Goal: Transaction & Acquisition: Purchase product/service

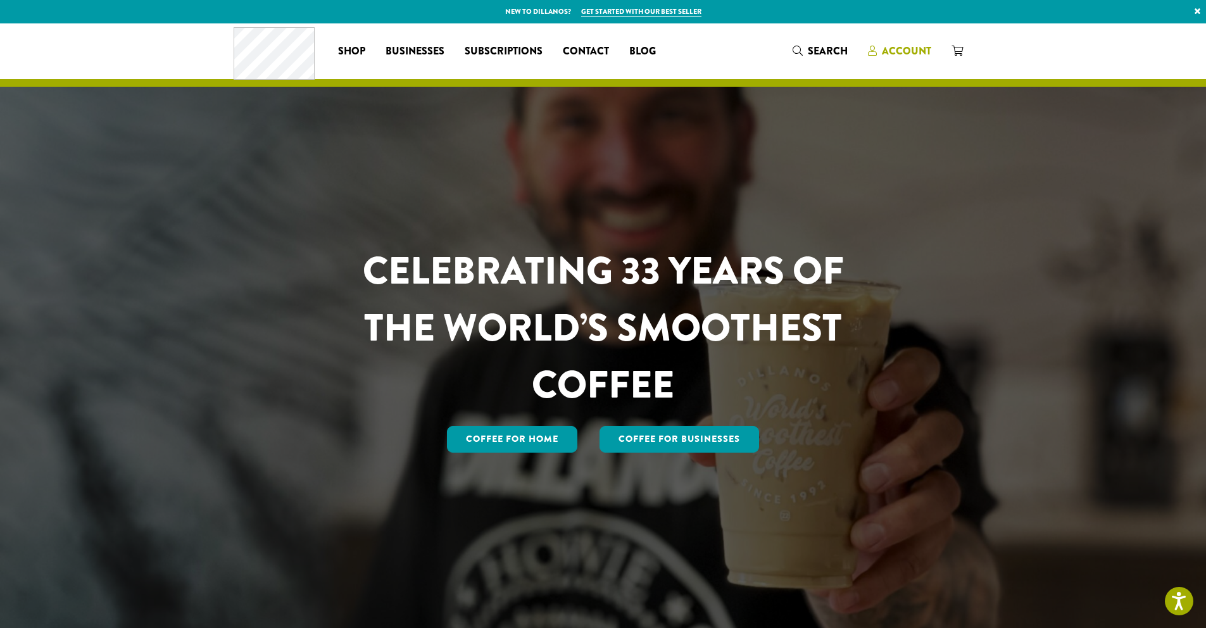
click at [912, 49] on span "Account" at bounding box center [906, 51] width 49 height 15
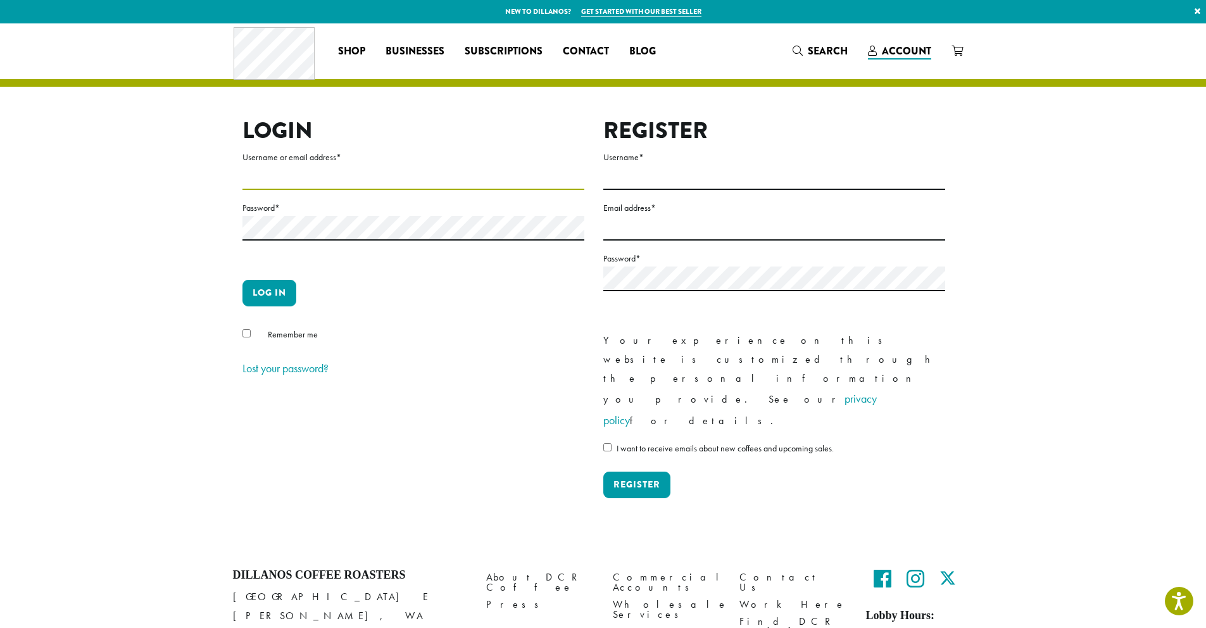
click at [291, 179] on input "Username or email address *" at bounding box center [413, 177] width 342 height 25
type input "**********"
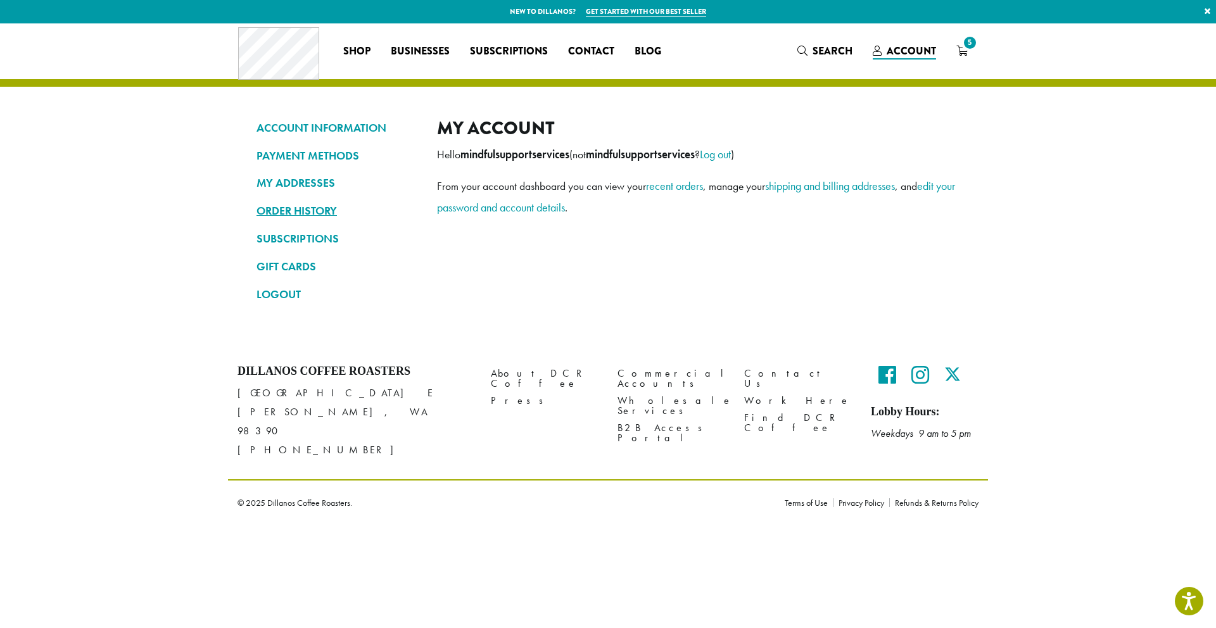
click at [308, 213] on link "ORDER HISTORY" at bounding box center [336, 211] width 161 height 22
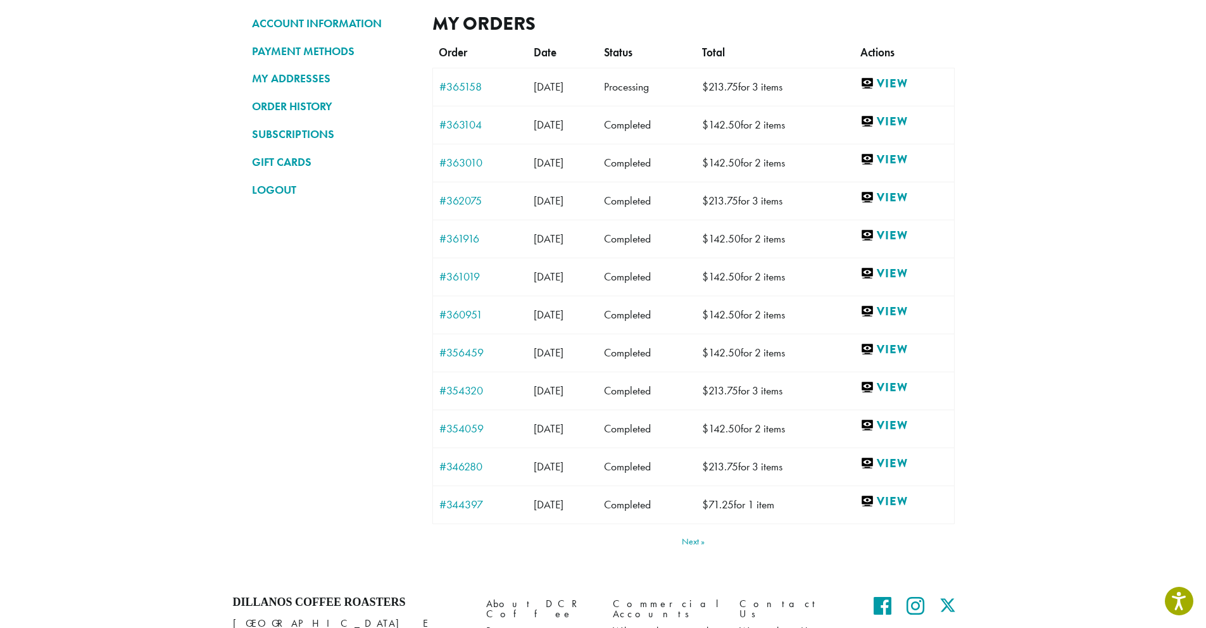
scroll to position [116, 0]
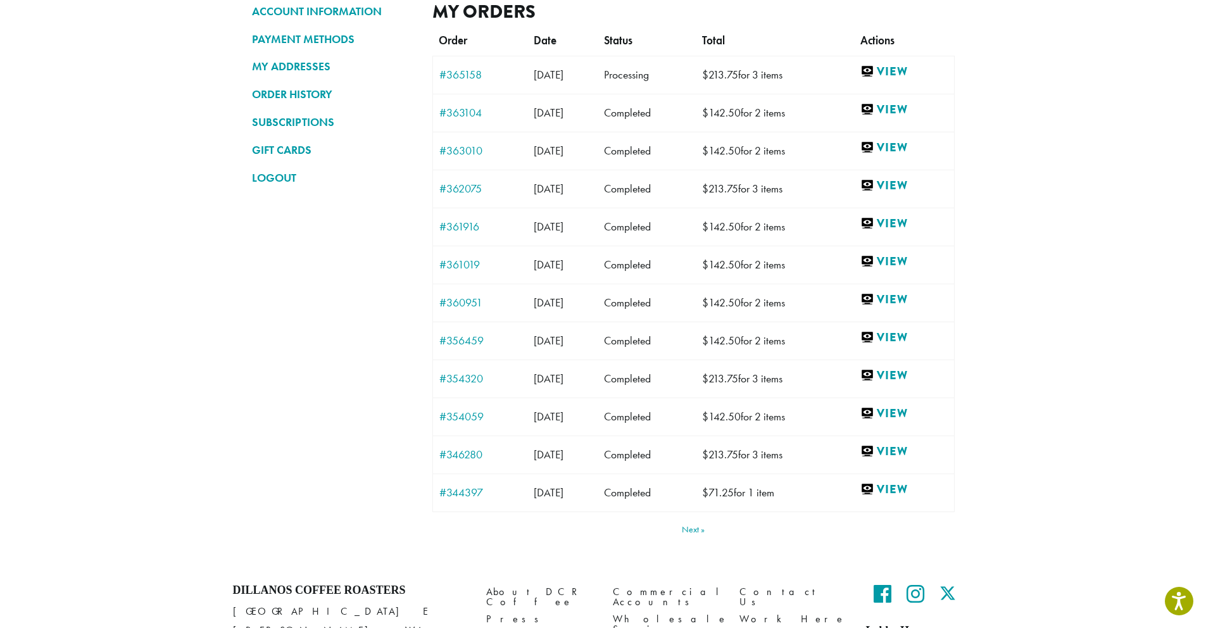
click at [697, 529] on link "Next" at bounding box center [693, 529] width 23 height 9
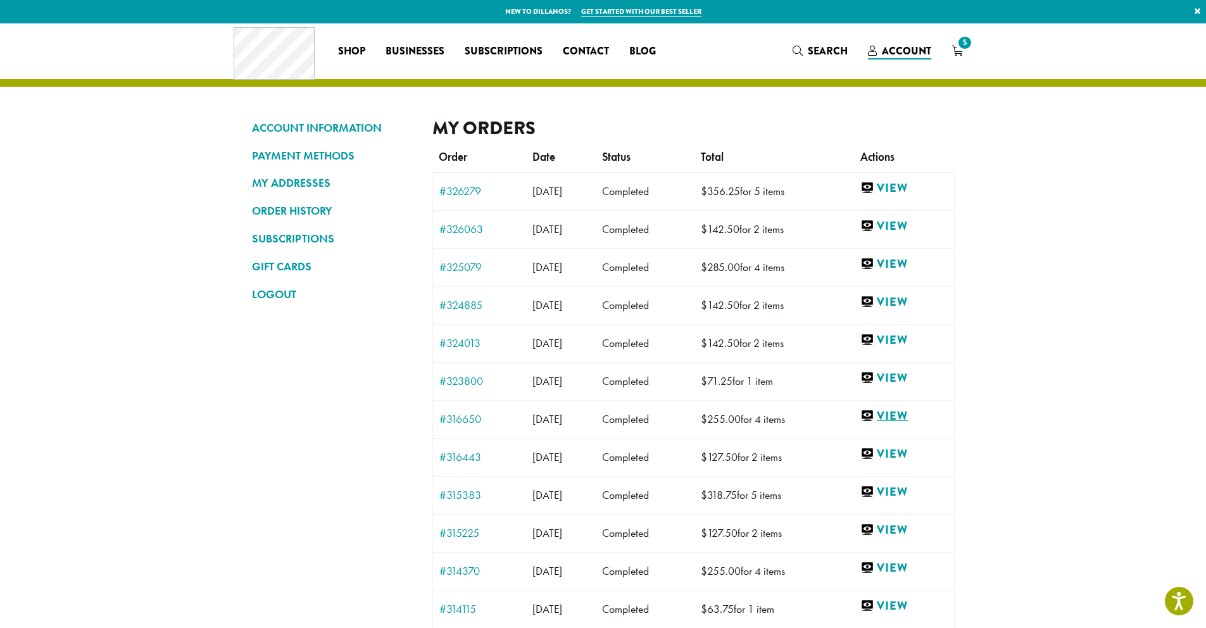
click at [905, 417] on link "View" at bounding box center [903, 416] width 87 height 16
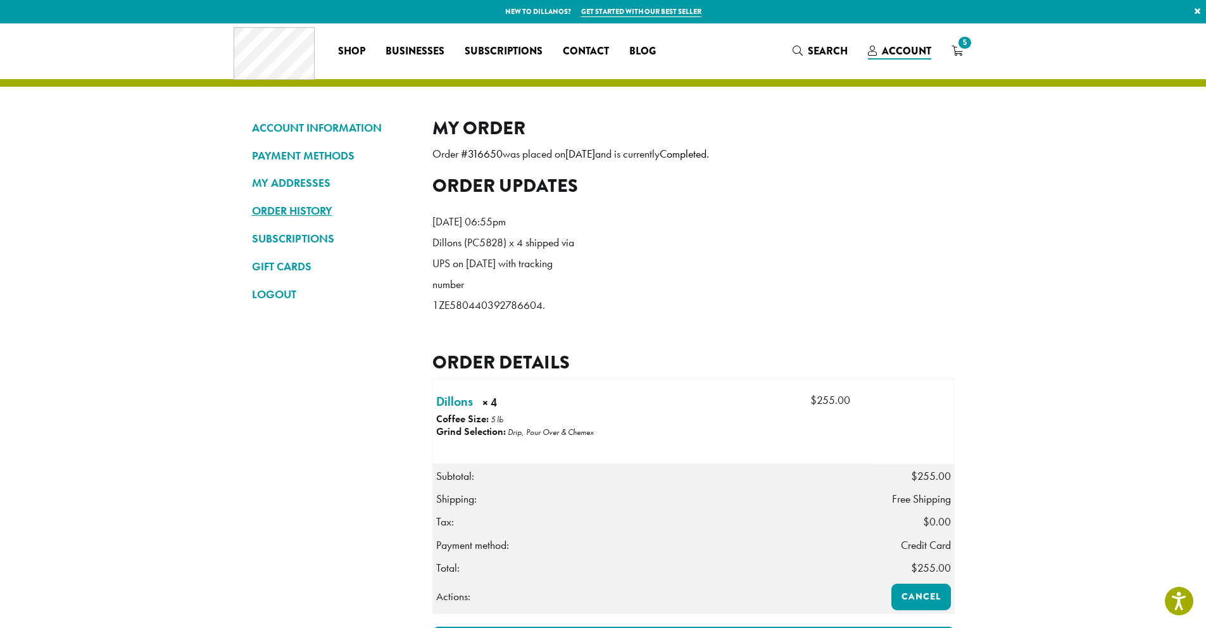
click at [280, 213] on link "ORDER HISTORY" at bounding box center [332, 211] width 161 height 22
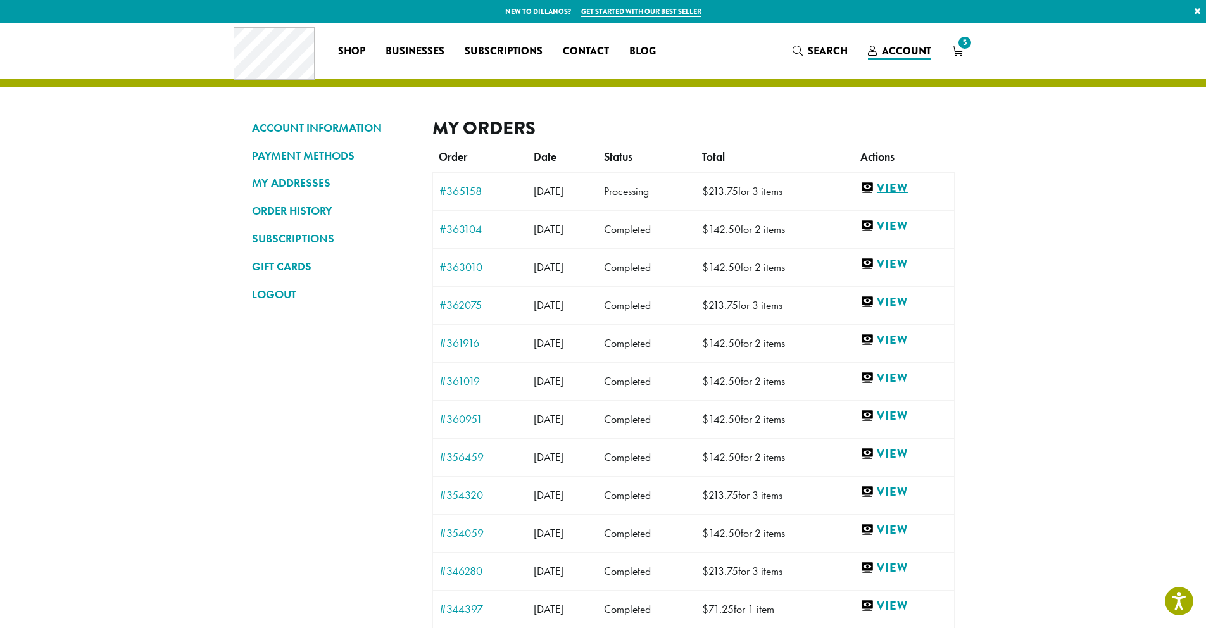
click at [905, 188] on link "View" at bounding box center [903, 188] width 87 height 16
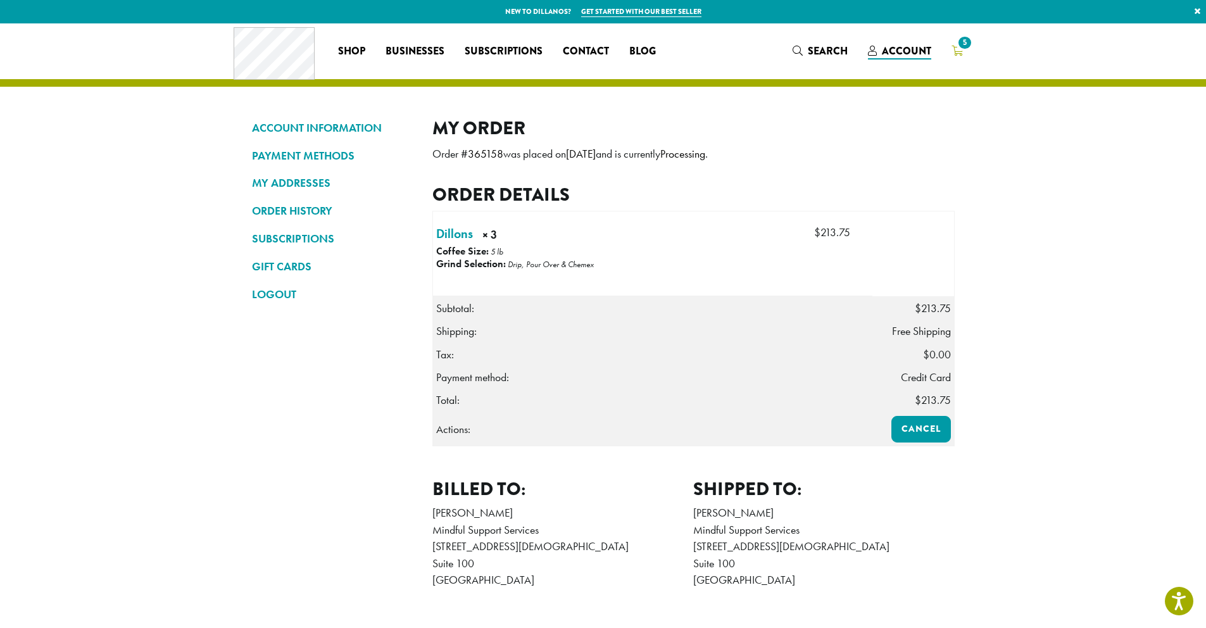
click at [960, 53] on icon "5" at bounding box center [957, 51] width 11 height 10
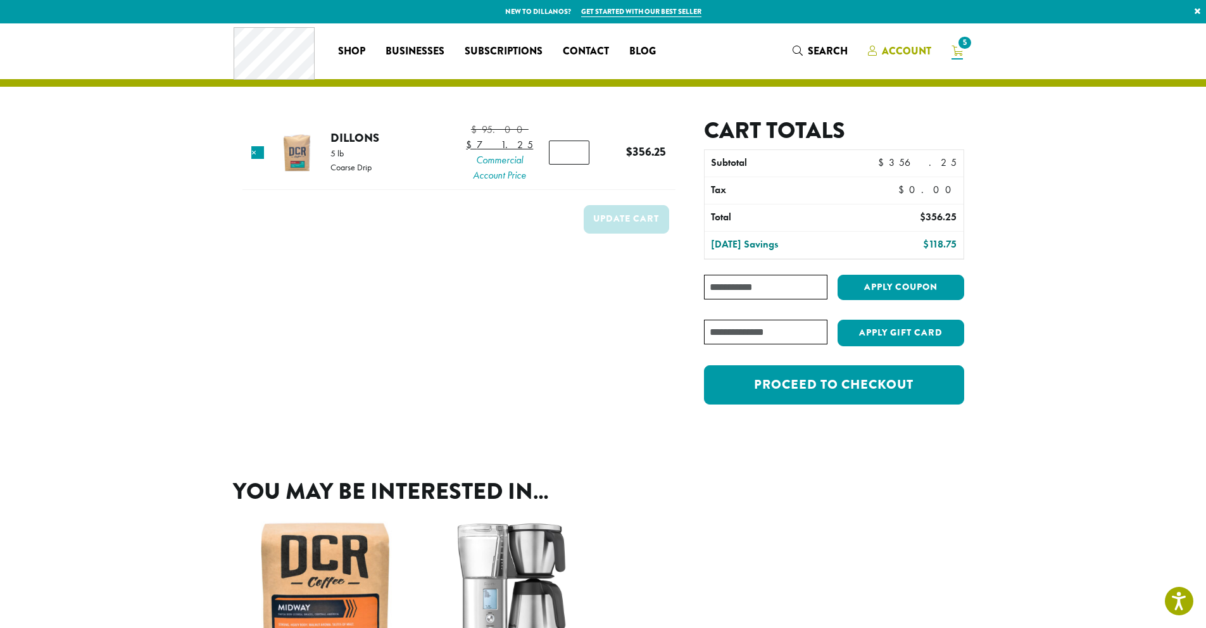
click at [893, 54] on span "Account" at bounding box center [906, 51] width 49 height 15
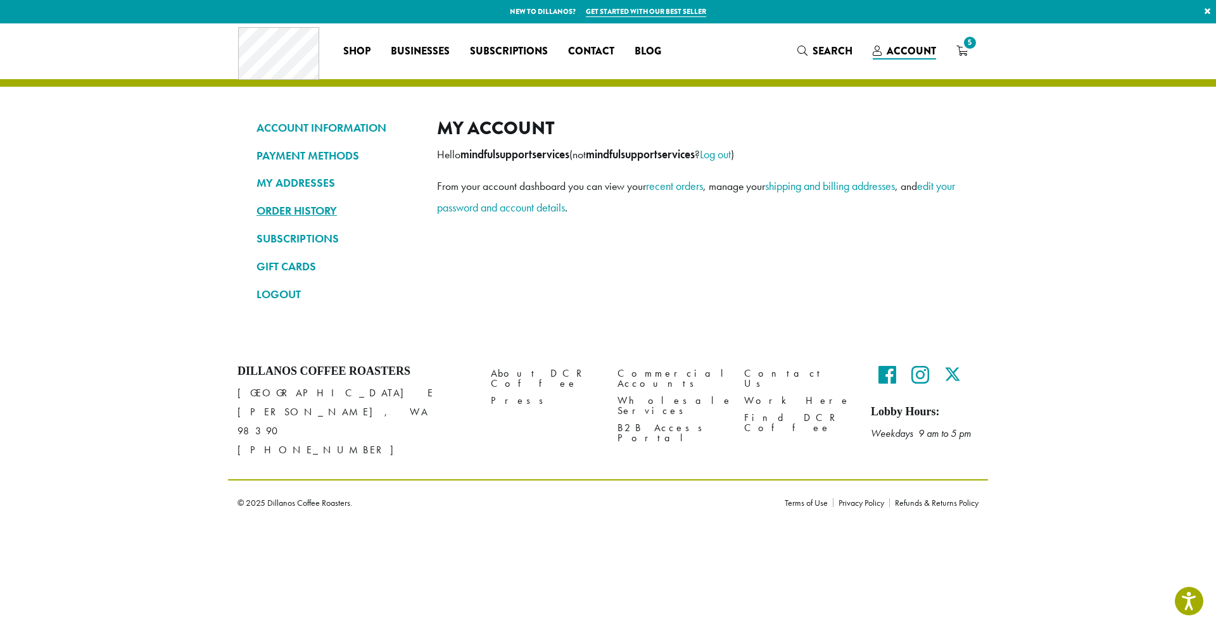
click at [291, 207] on link "ORDER HISTORY" at bounding box center [336, 211] width 161 height 22
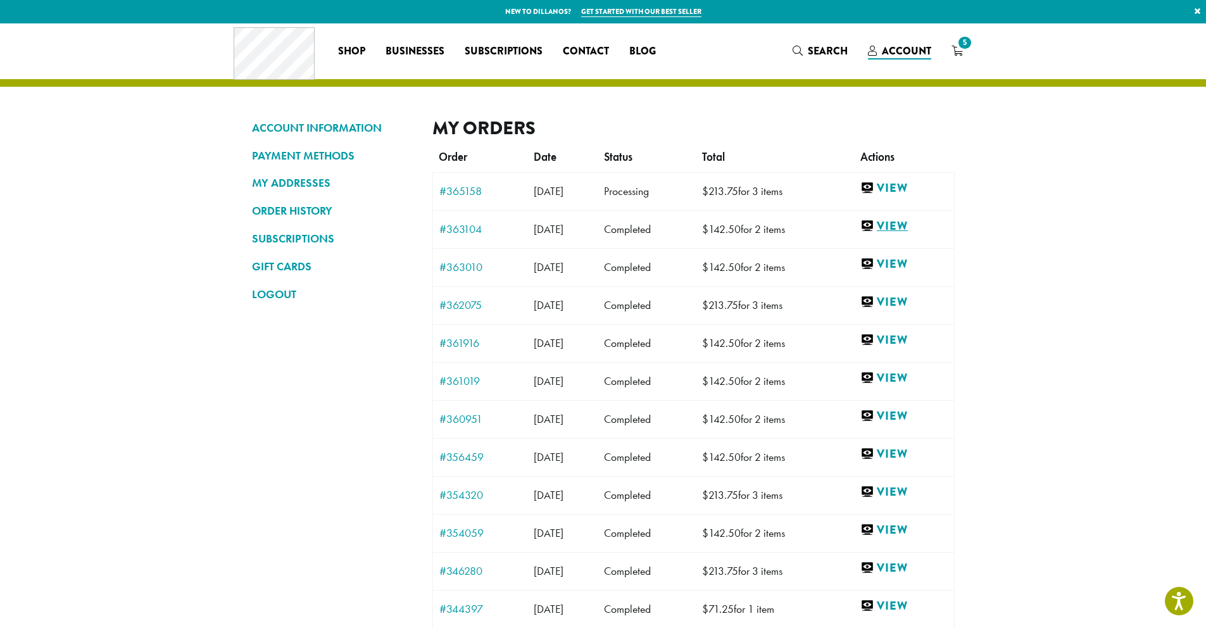
click at [905, 223] on link "View" at bounding box center [903, 226] width 87 height 16
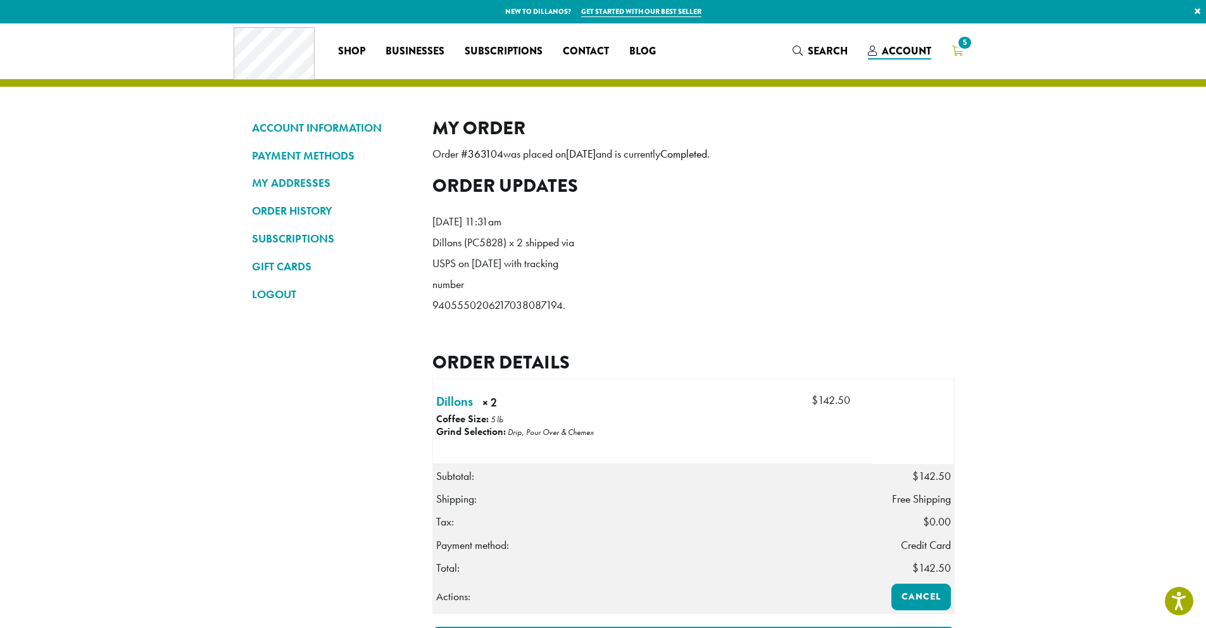
click at [957, 49] on icon "5" at bounding box center [957, 51] width 11 height 10
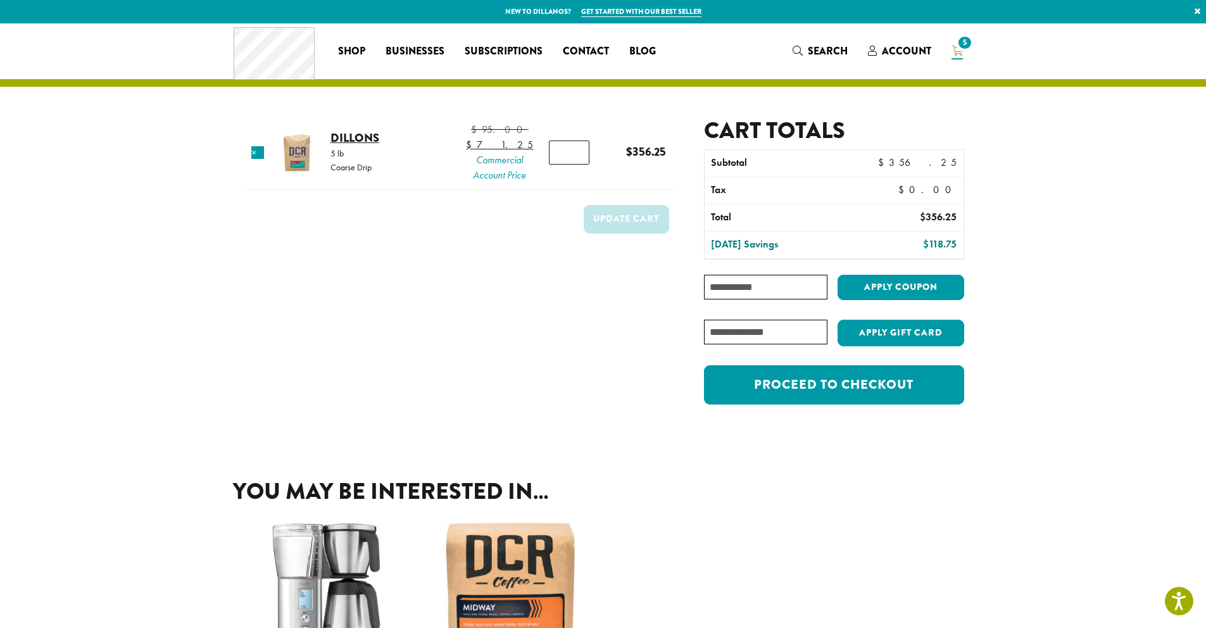
click at [374, 143] on link "Dillons" at bounding box center [354, 137] width 49 height 17
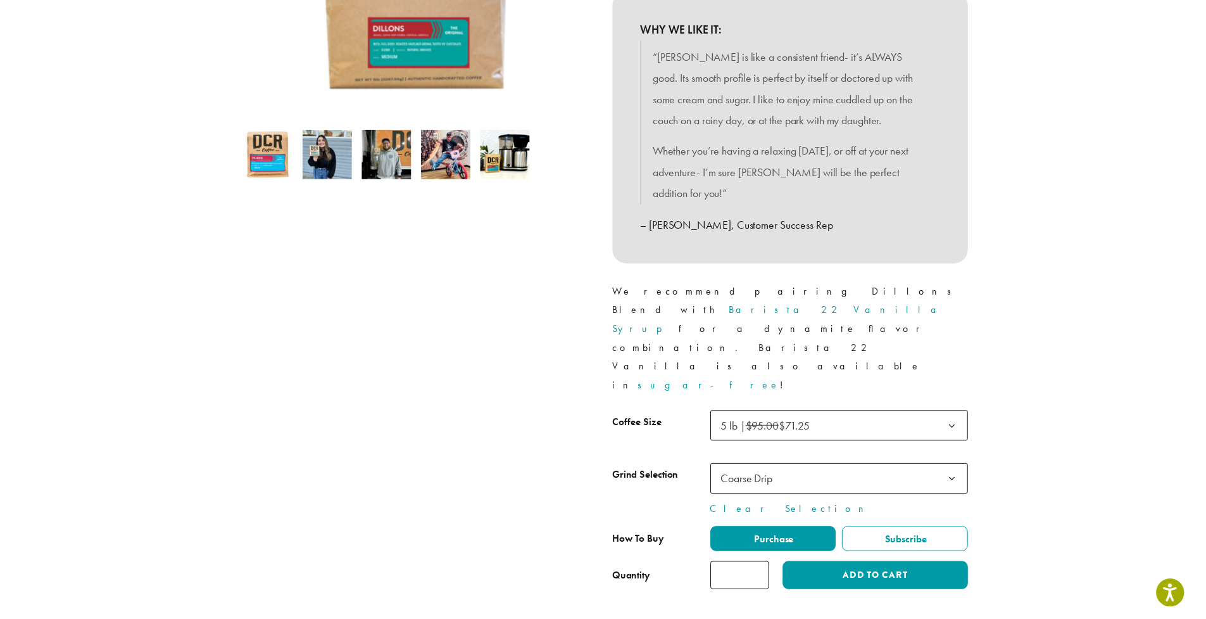
scroll to position [403, 0]
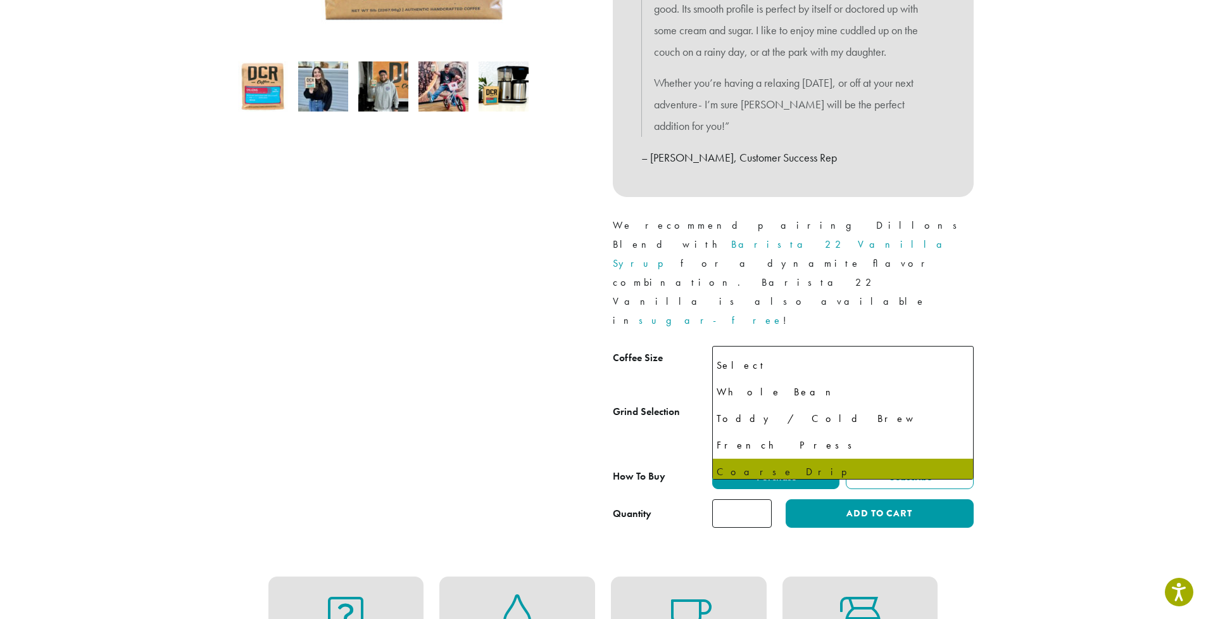
click at [909, 400] on span "Coarse Drip" at bounding box center [842, 415] width 261 height 31
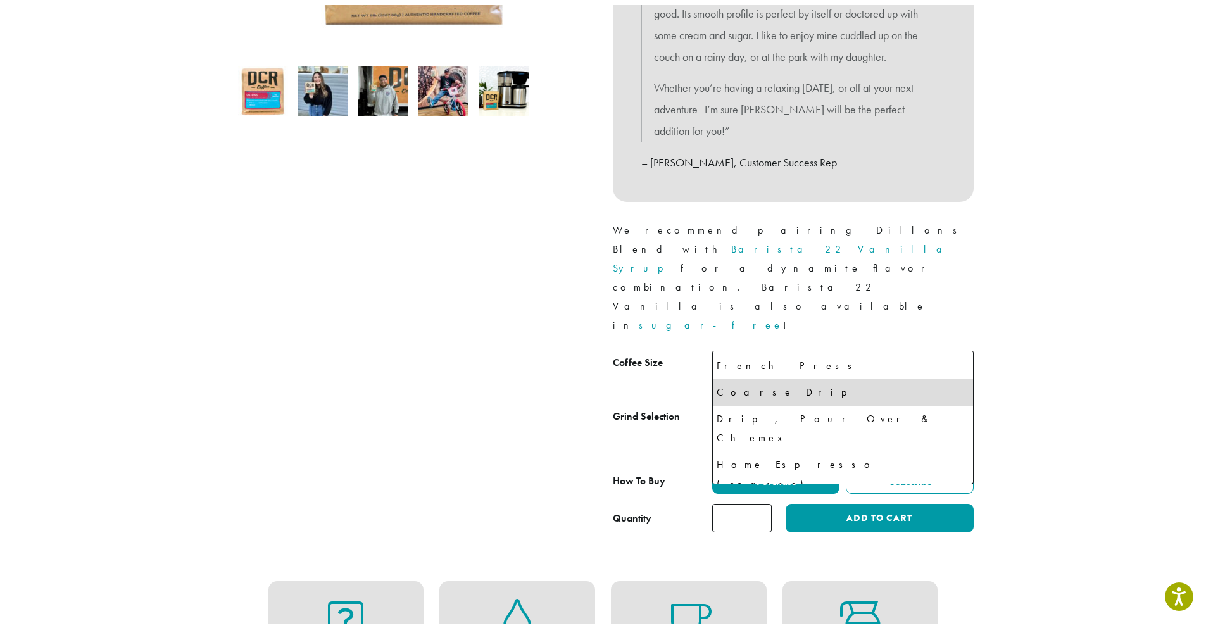
scroll to position [87, 0]
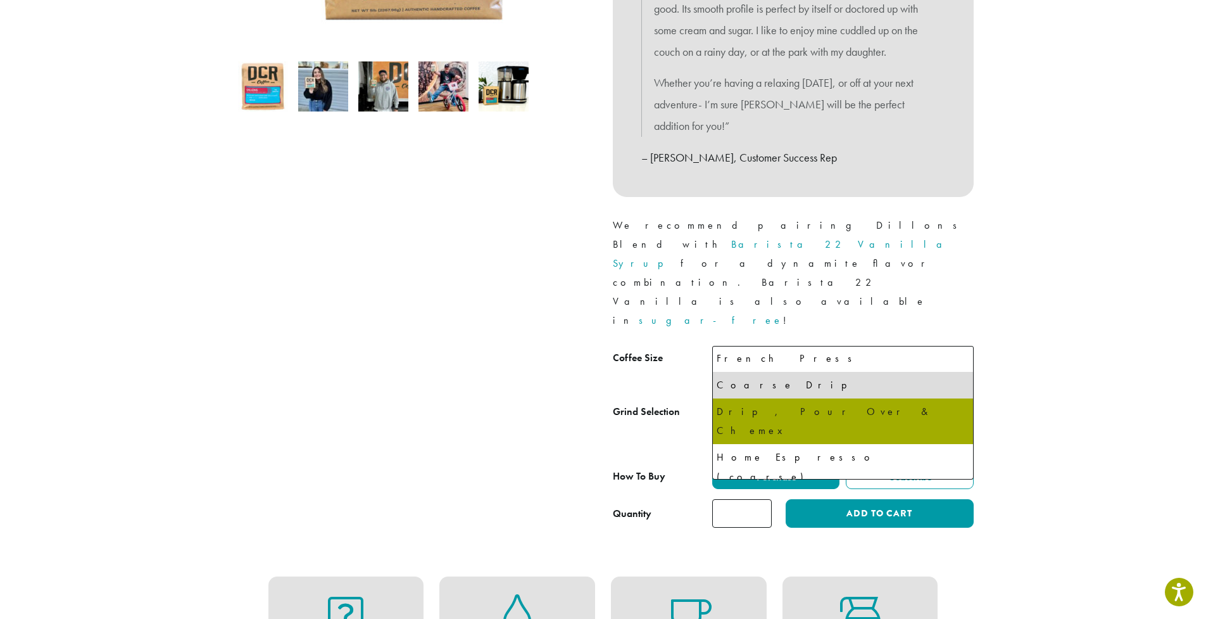
select select "**********"
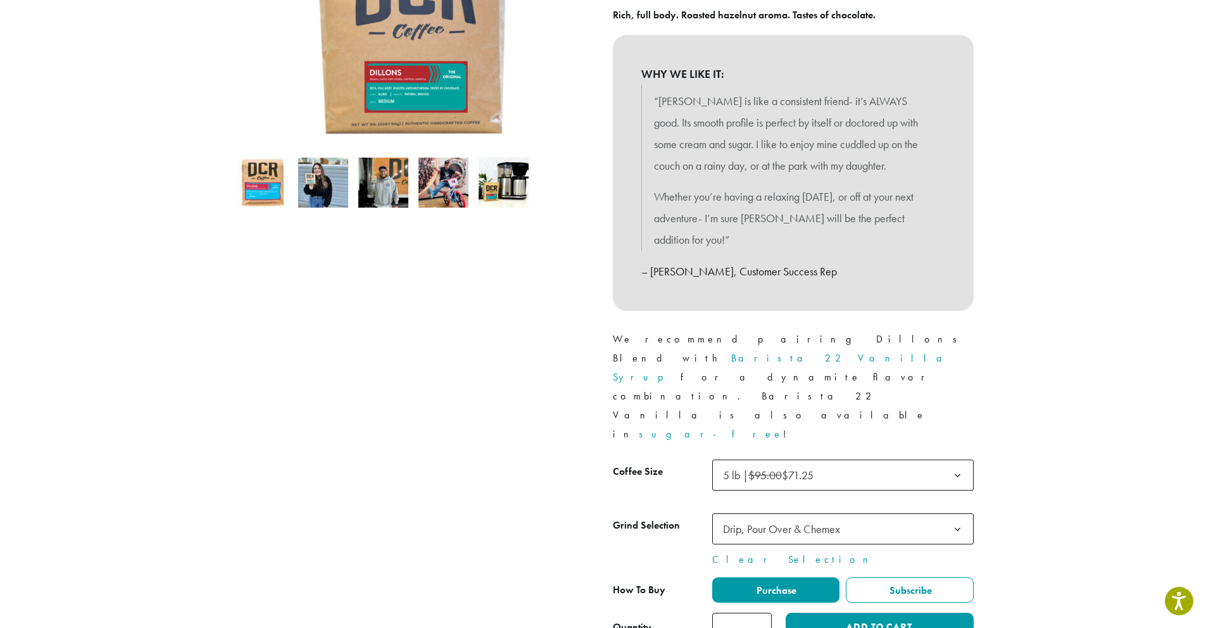
scroll to position [0, 0]
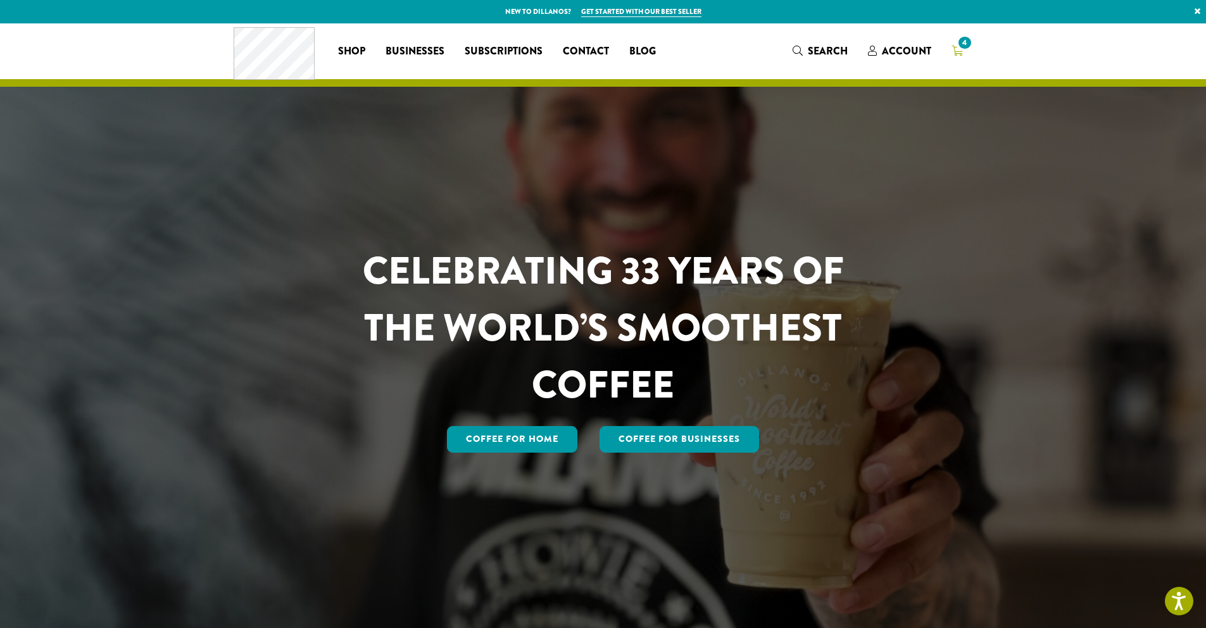
click at [952, 46] on icon "4" at bounding box center [957, 51] width 11 height 10
